Goal: Find specific page/section: Find specific page/section

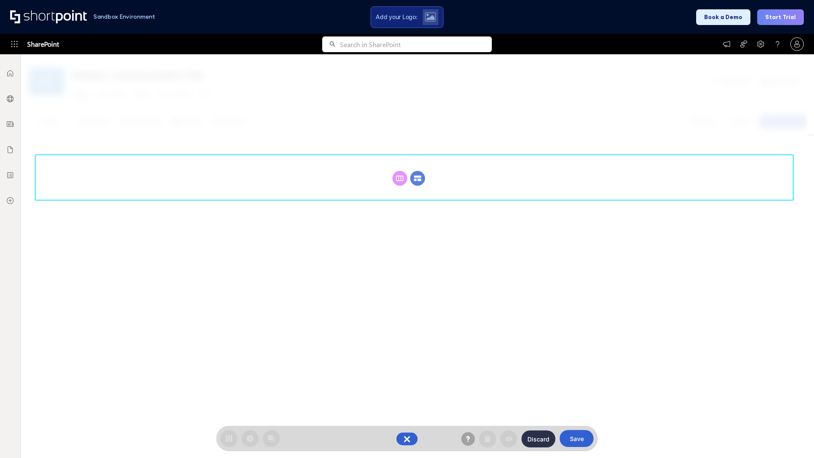
scroll to position [117, 0]
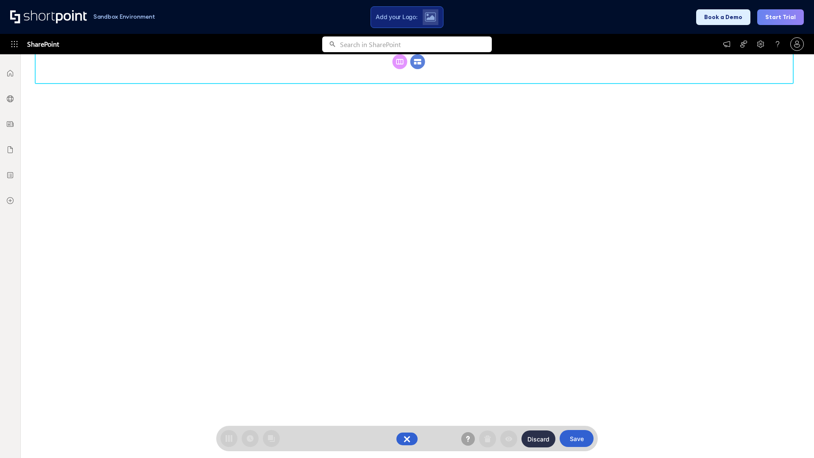
click at [418, 69] on circle at bounding box center [418, 61] width 15 height 15
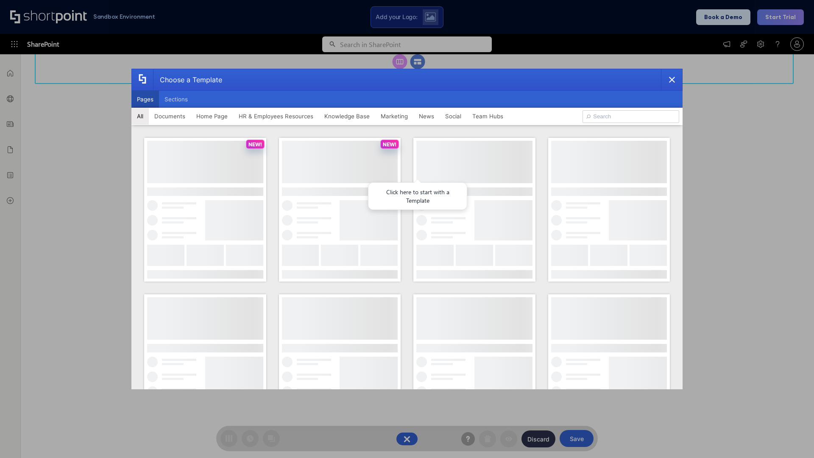
scroll to position [0, 0]
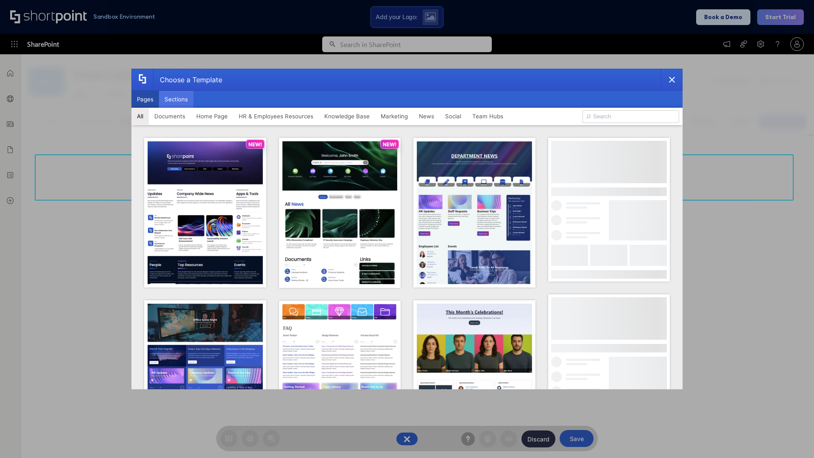
click at [176, 99] on button "Sections" at bounding box center [176, 99] width 34 height 17
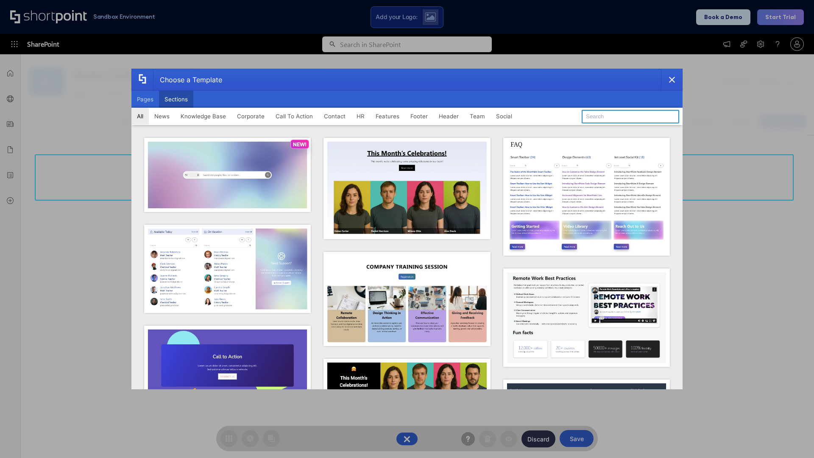
type input "Meet The Team 3"
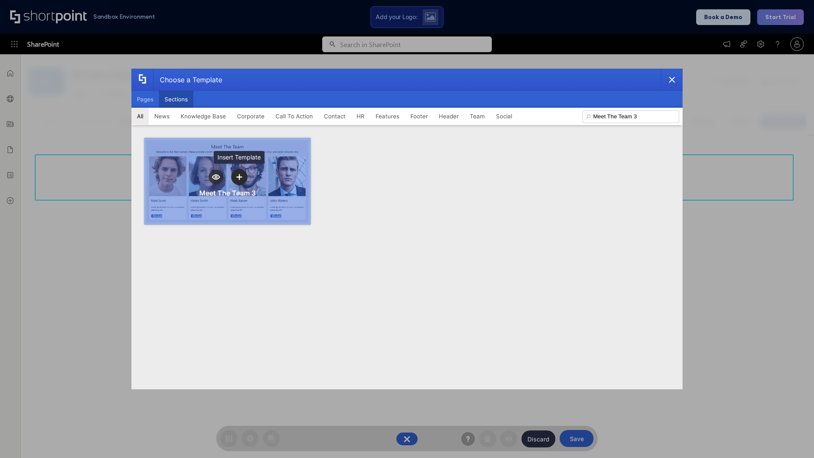
click at [239, 177] on icon "template selector" at bounding box center [239, 177] width 6 height 6
